Goal: Browse casually

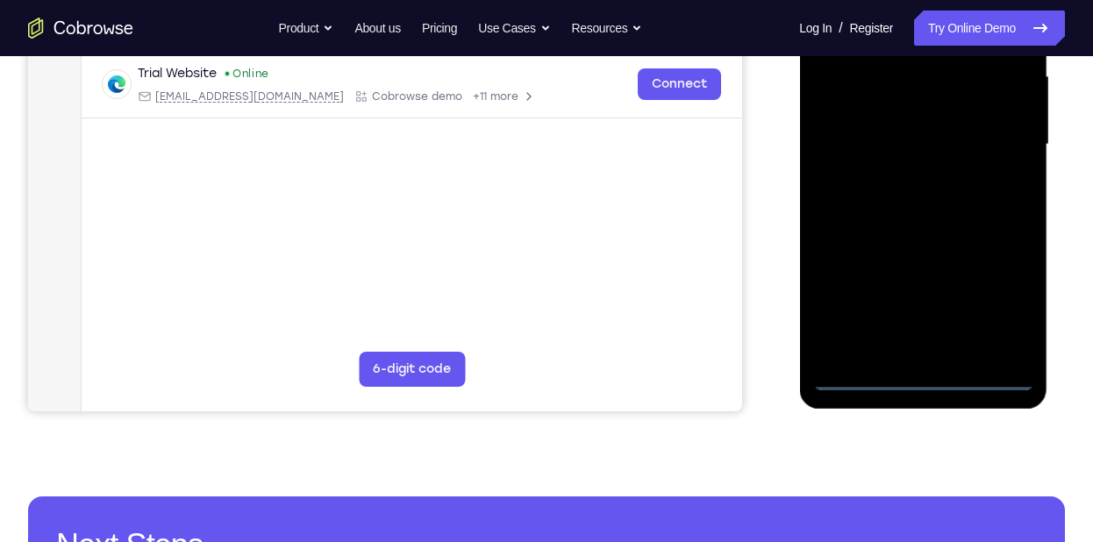
scroll to position [410, 0]
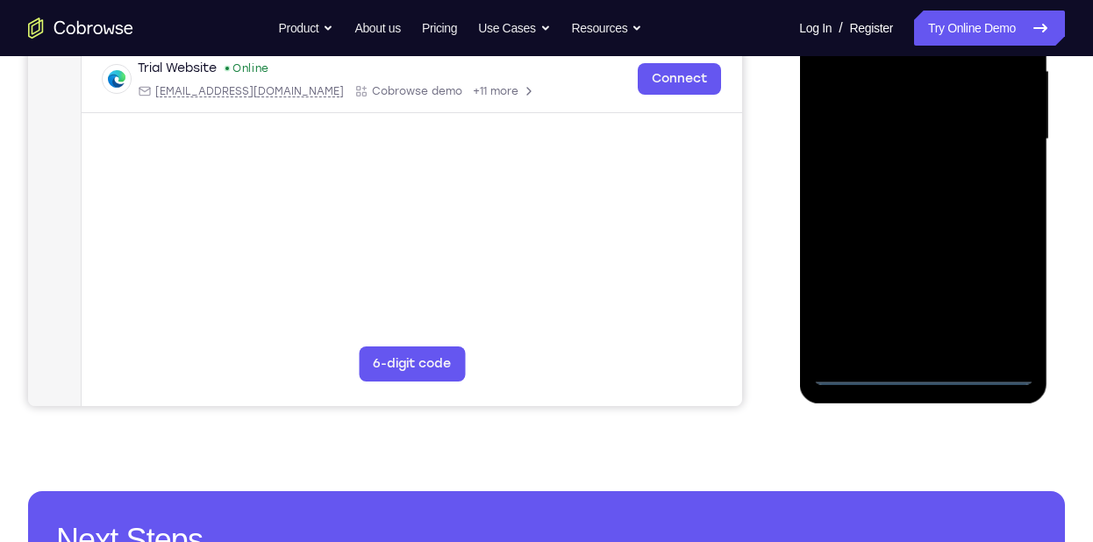
click at [916, 373] on div at bounding box center [922, 139] width 221 height 491
click at [992, 289] on div at bounding box center [922, 139] width 221 height 491
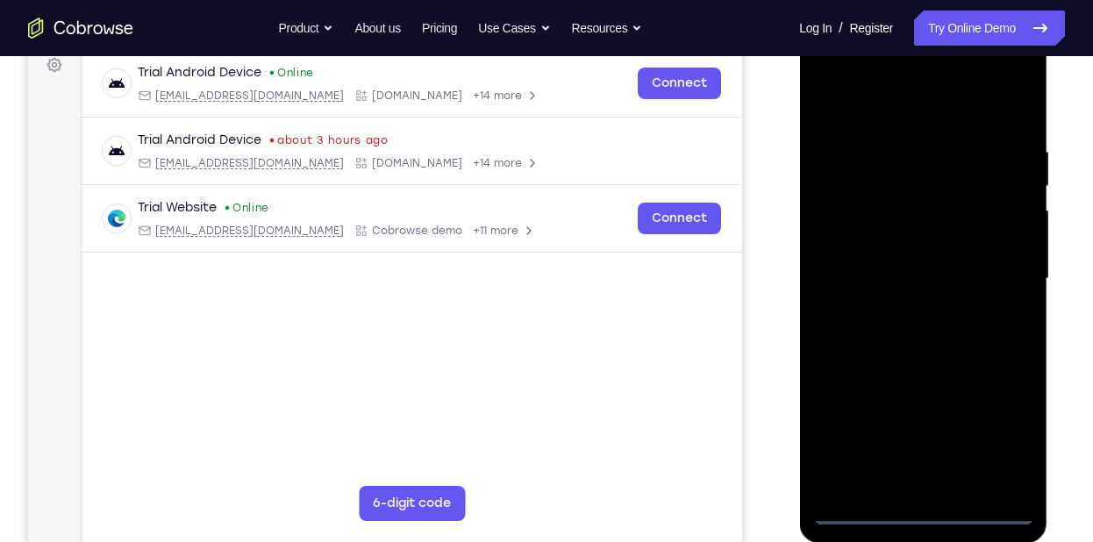
scroll to position [267, 0]
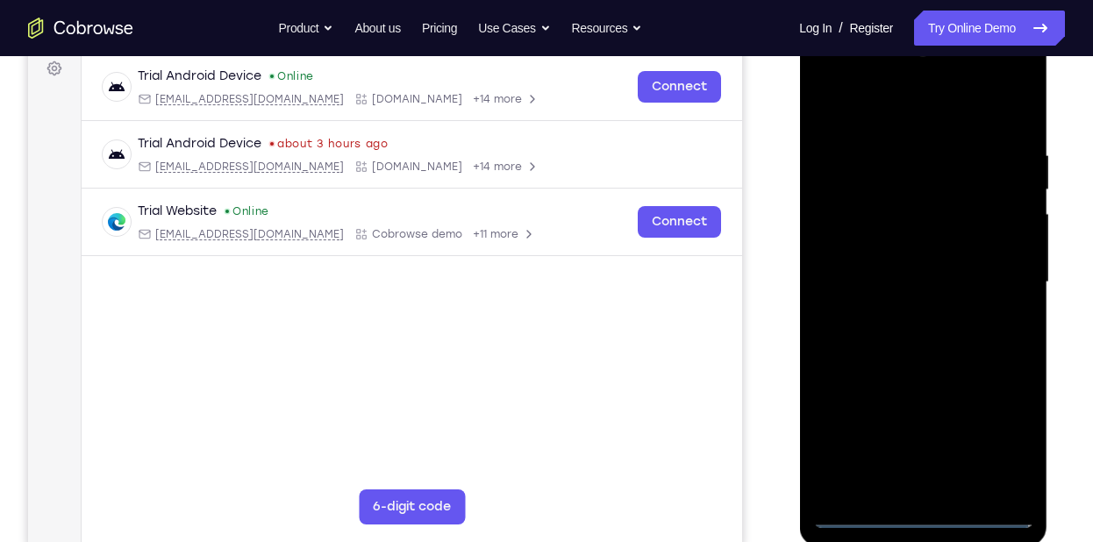
click at [965, 118] on div at bounding box center [922, 282] width 221 height 491
click at [991, 276] on div at bounding box center [922, 282] width 221 height 491
click at [896, 310] on div at bounding box center [922, 282] width 221 height 491
click at [906, 273] on div at bounding box center [922, 282] width 221 height 491
click at [894, 234] on div at bounding box center [922, 282] width 221 height 491
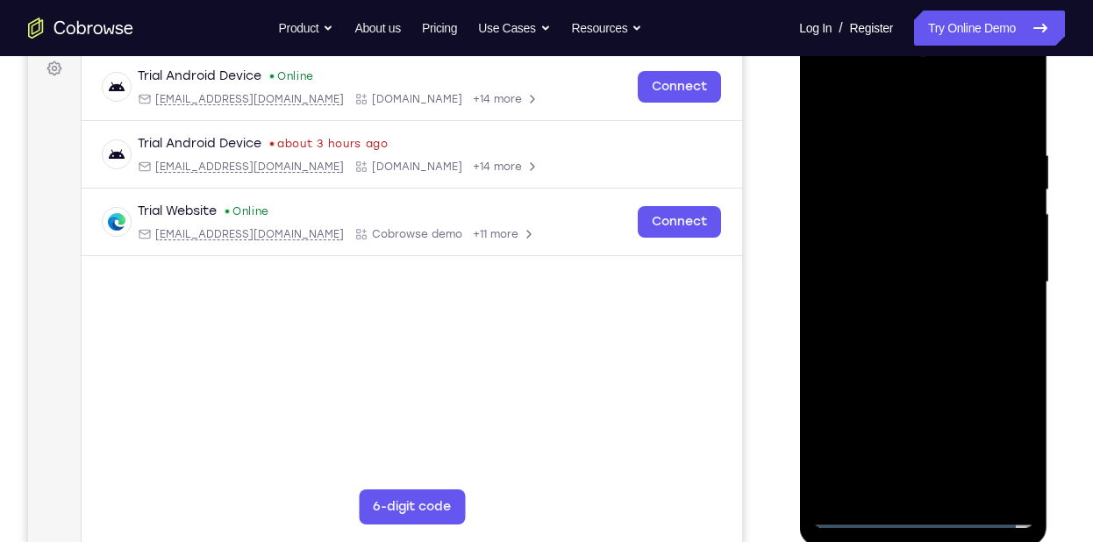
click at [917, 310] on div at bounding box center [922, 282] width 221 height 491
click at [1007, 244] on div at bounding box center [922, 282] width 221 height 491
click at [884, 251] on div at bounding box center [922, 282] width 221 height 491
click at [884, 282] on div at bounding box center [922, 282] width 221 height 491
click at [900, 331] on div at bounding box center [922, 282] width 221 height 491
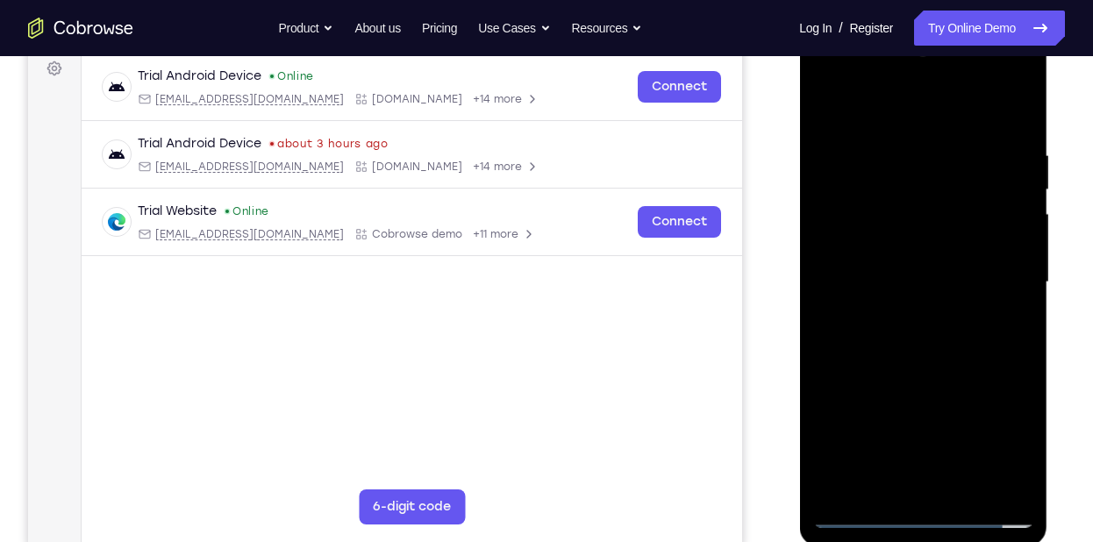
click at [900, 331] on div at bounding box center [922, 282] width 221 height 491
click at [943, 316] on div at bounding box center [922, 282] width 221 height 491
click at [1011, 133] on div at bounding box center [922, 282] width 221 height 491
drag, startPoint x: 981, startPoint y: 225, endPoint x: 980, endPoint y: 160, distance: 64.9
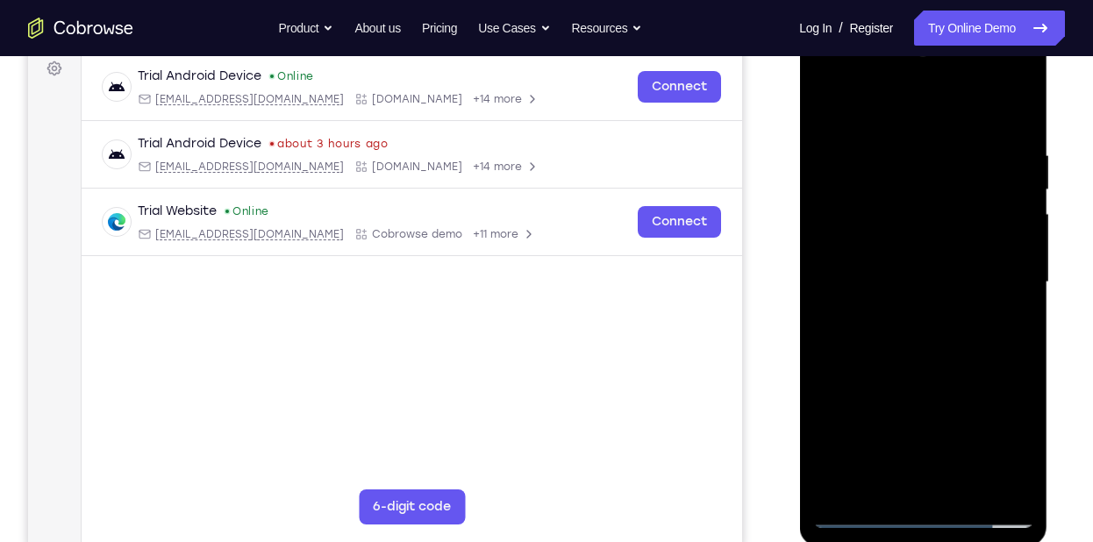
click at [980, 160] on div at bounding box center [922, 282] width 221 height 491
drag, startPoint x: 990, startPoint y: 283, endPoint x: 967, endPoint y: 168, distance: 117.1
click at [967, 168] on div at bounding box center [922, 282] width 221 height 491
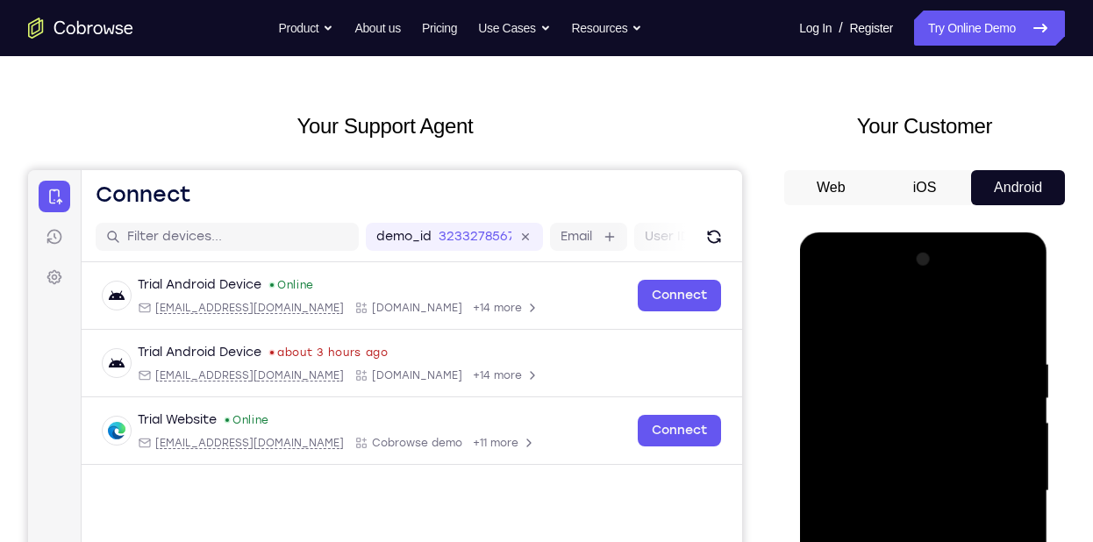
scroll to position [58, 0]
